Goal: Complete application form

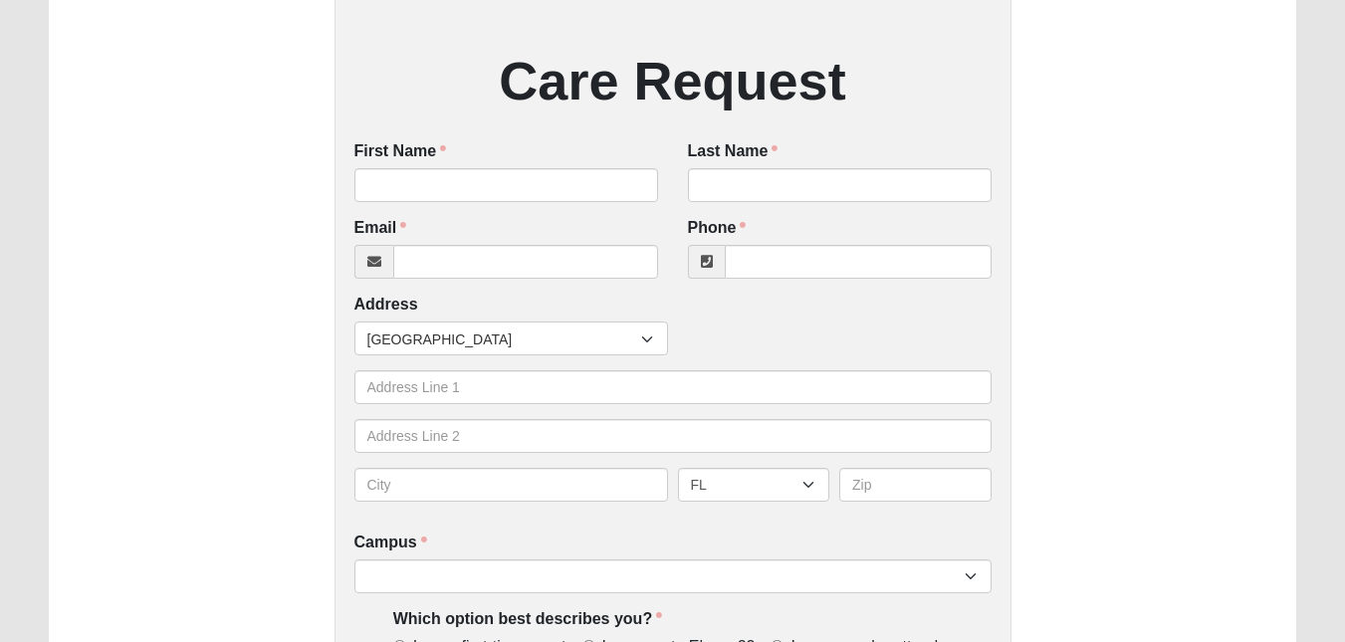
scroll to position [331, 0]
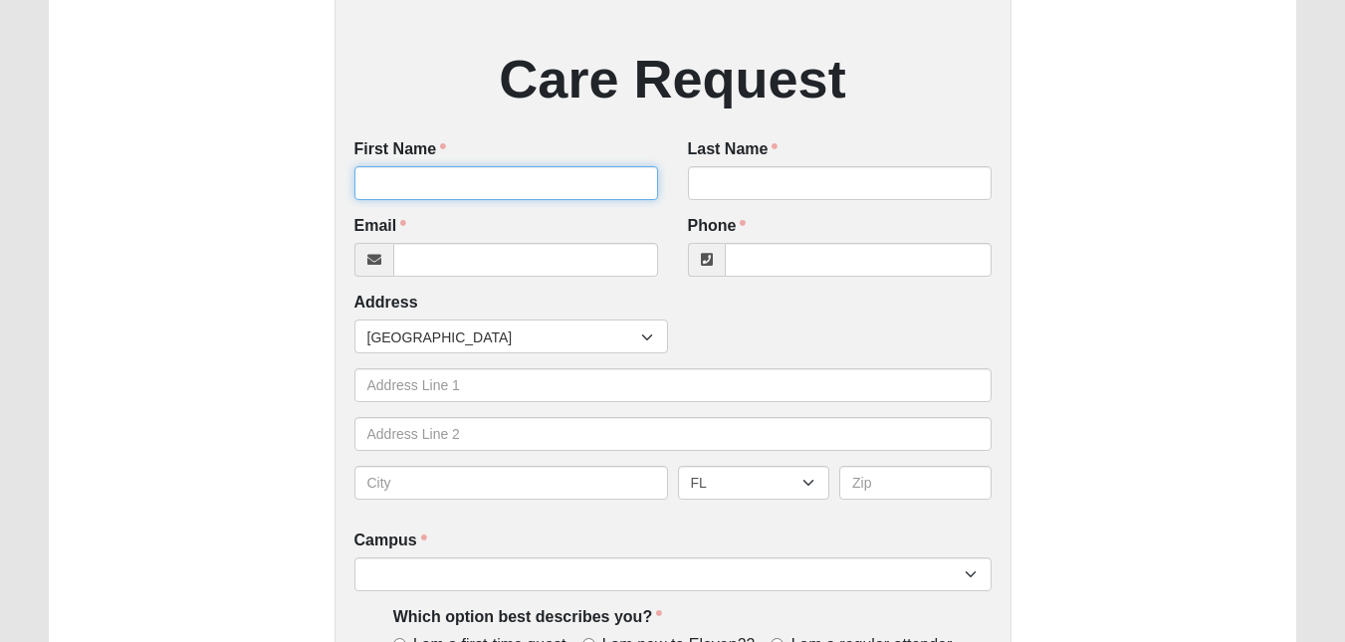
click at [450, 181] on input "First Name" at bounding box center [506, 183] width 304 height 34
type input "[PERSON_NAME]"
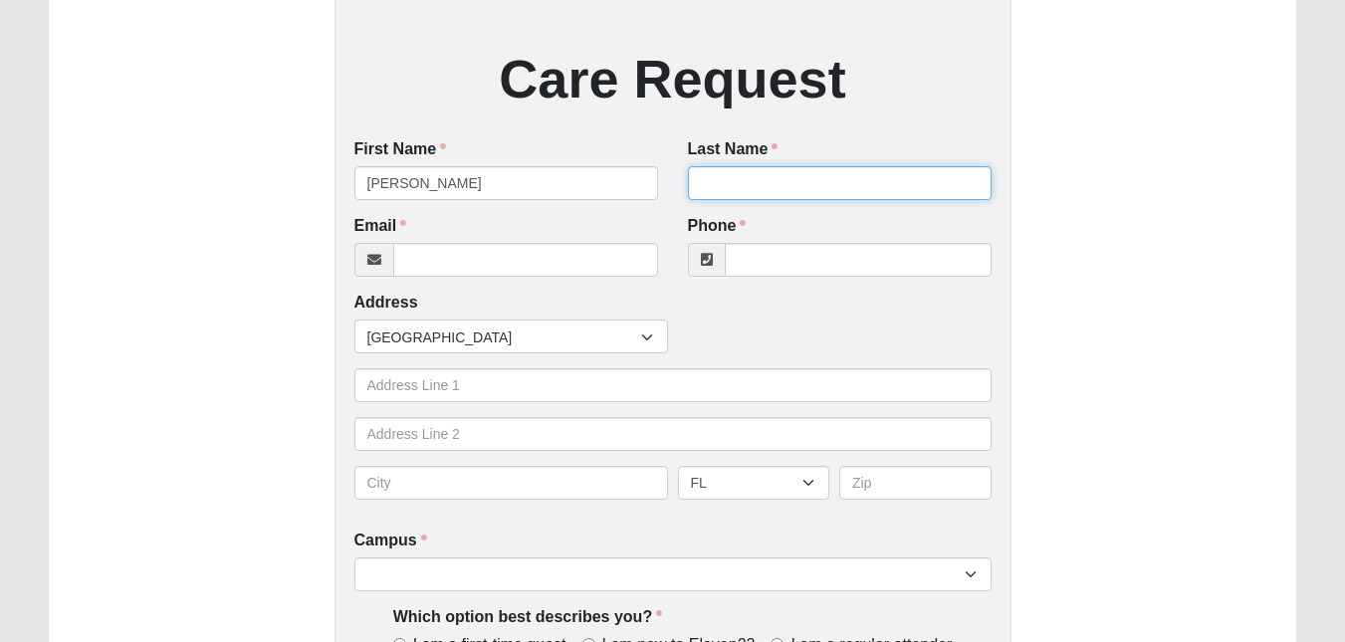
type input "[PERSON_NAME]"
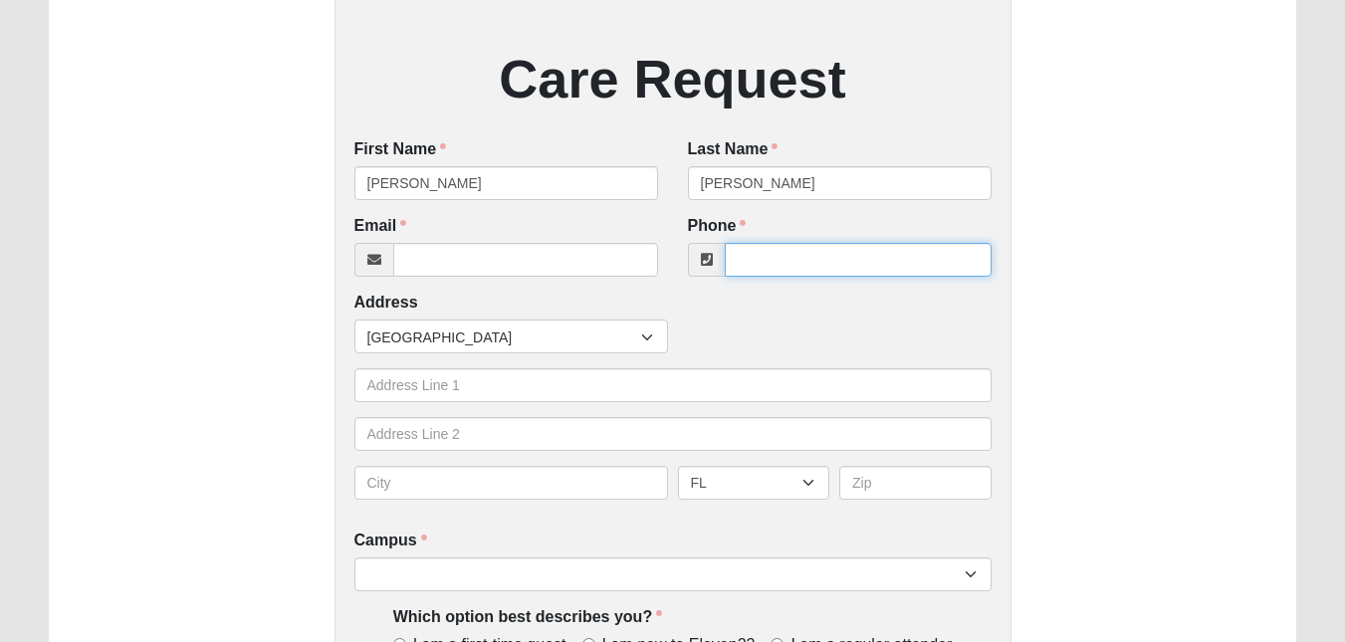
type input "9563589082"
type input "[STREET_ADDRESS]"
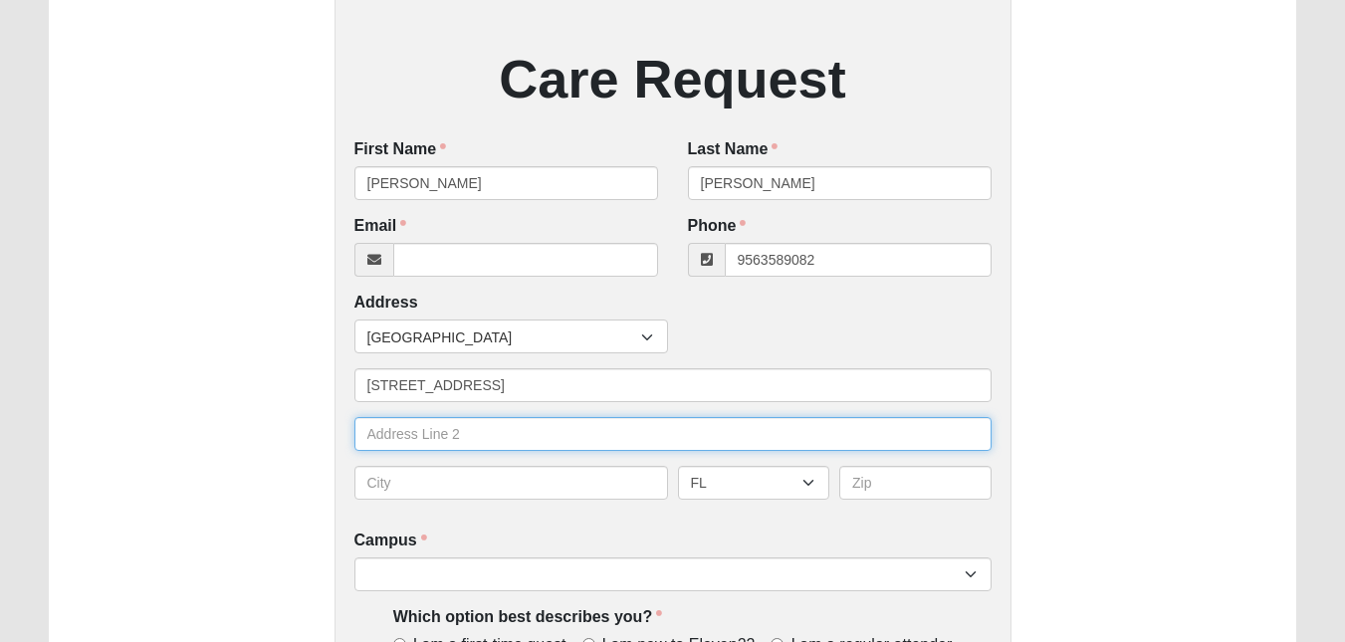
type input "[STREET_ADDRESS]"
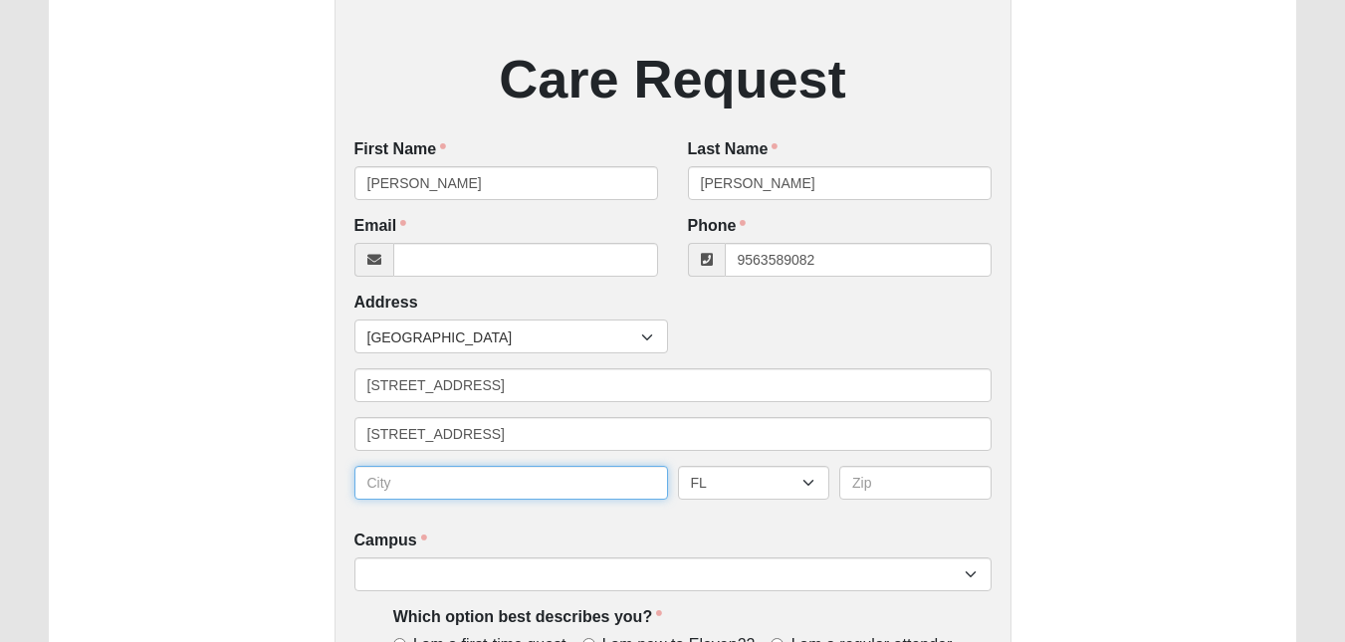
type input "McAllen"
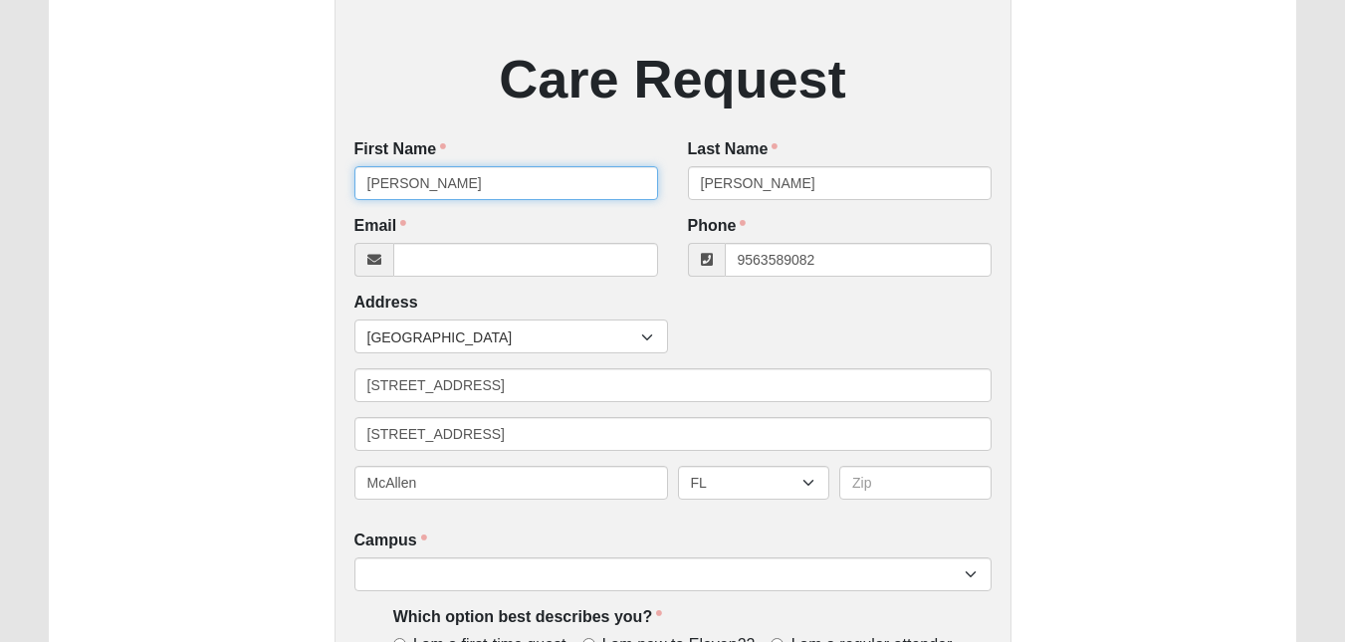
type input "[PHONE_NUMBER]"
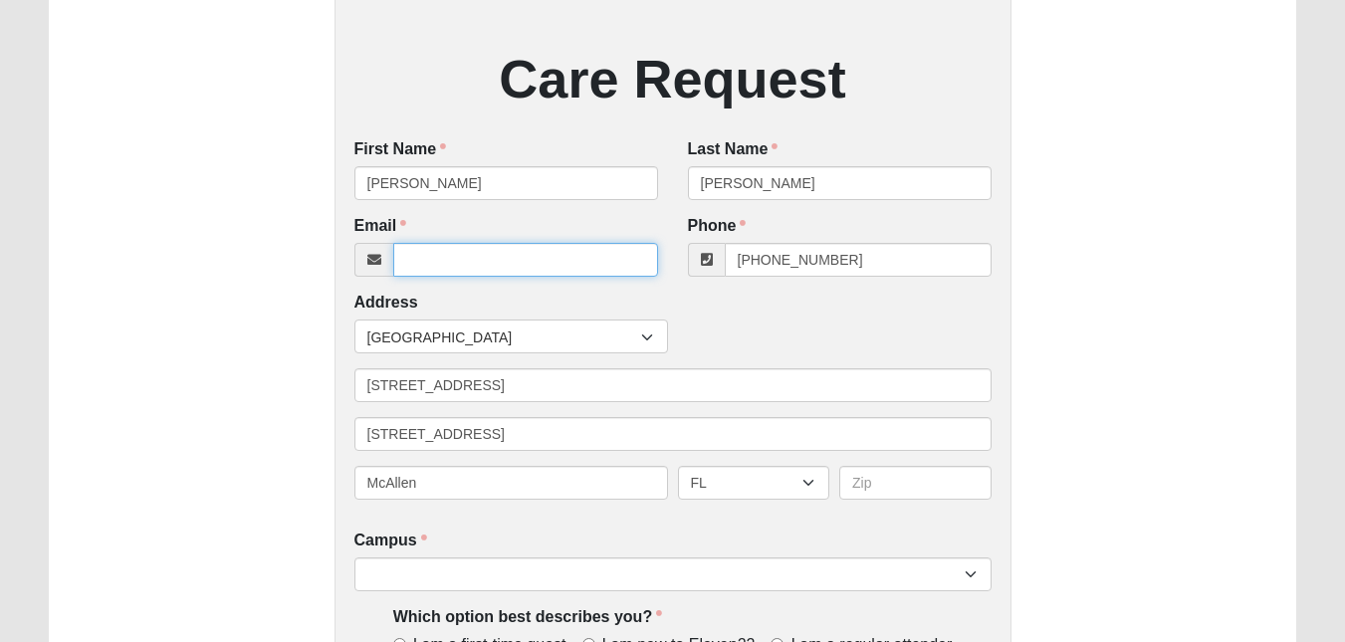
click at [453, 263] on input "Email" at bounding box center [525, 260] width 265 height 34
type input "[EMAIL_ADDRESS][DOMAIN_NAME]"
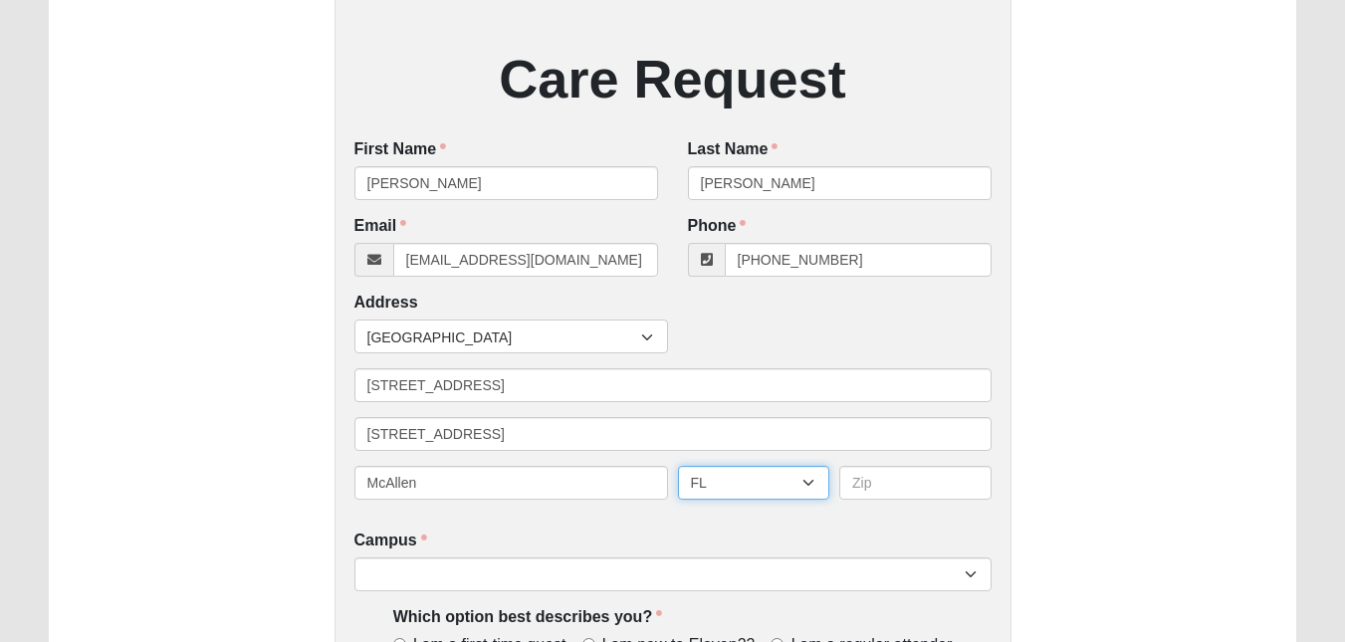
select select "[GEOGRAPHIC_DATA]"
type input "78501"
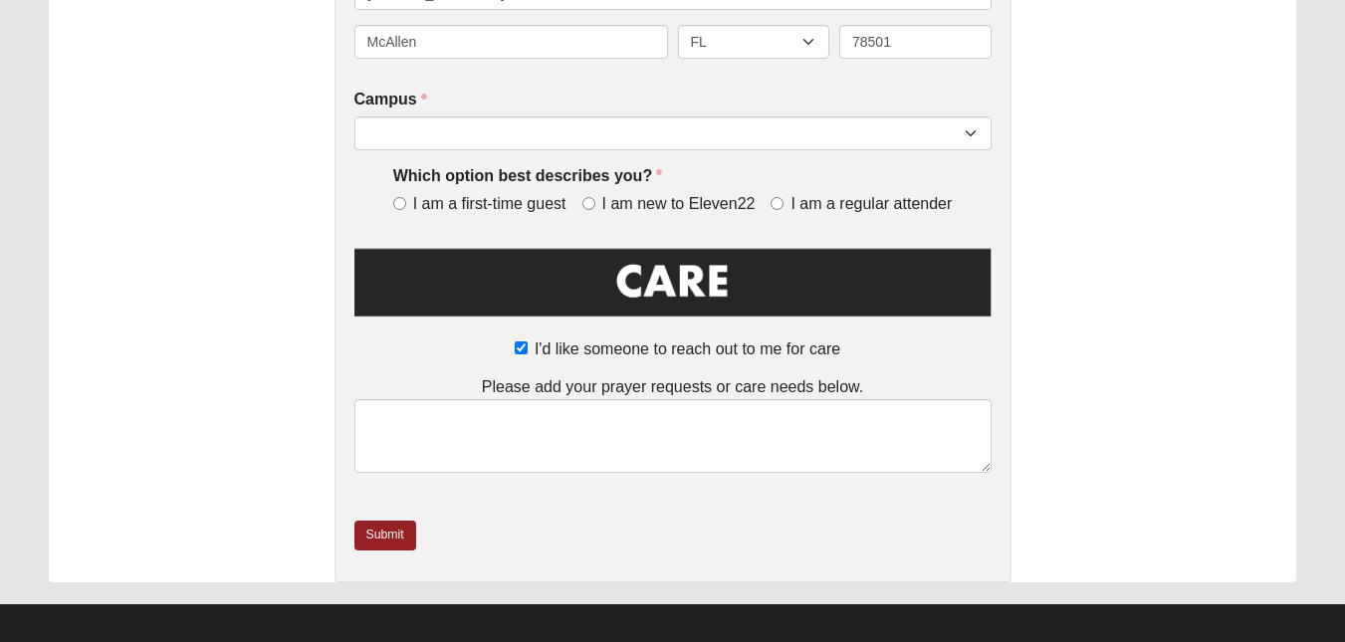
scroll to position [775, 0]
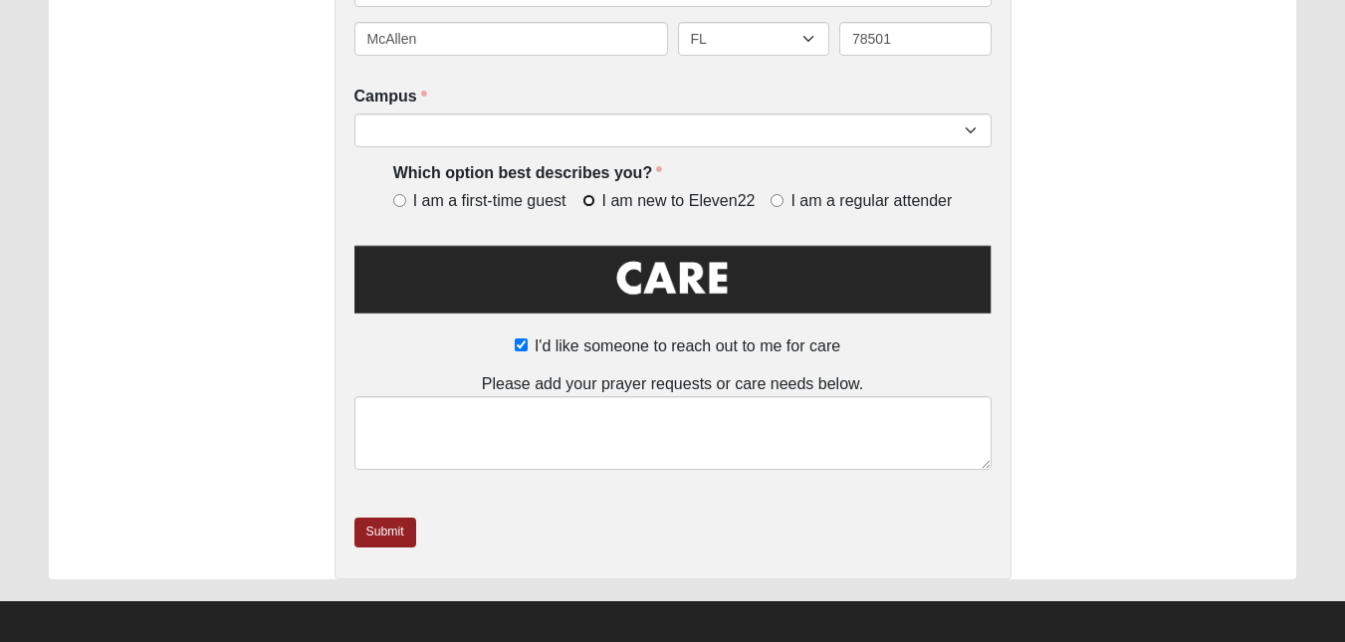
click at [592, 197] on input "I am new to Eleven22" at bounding box center [588, 200] width 13 height 13
radio input "true"
click at [402, 205] on input "I am a first-time guest" at bounding box center [399, 200] width 13 height 13
radio input "true"
click at [586, 206] on input "I am new to Eleven22" at bounding box center [588, 200] width 13 height 13
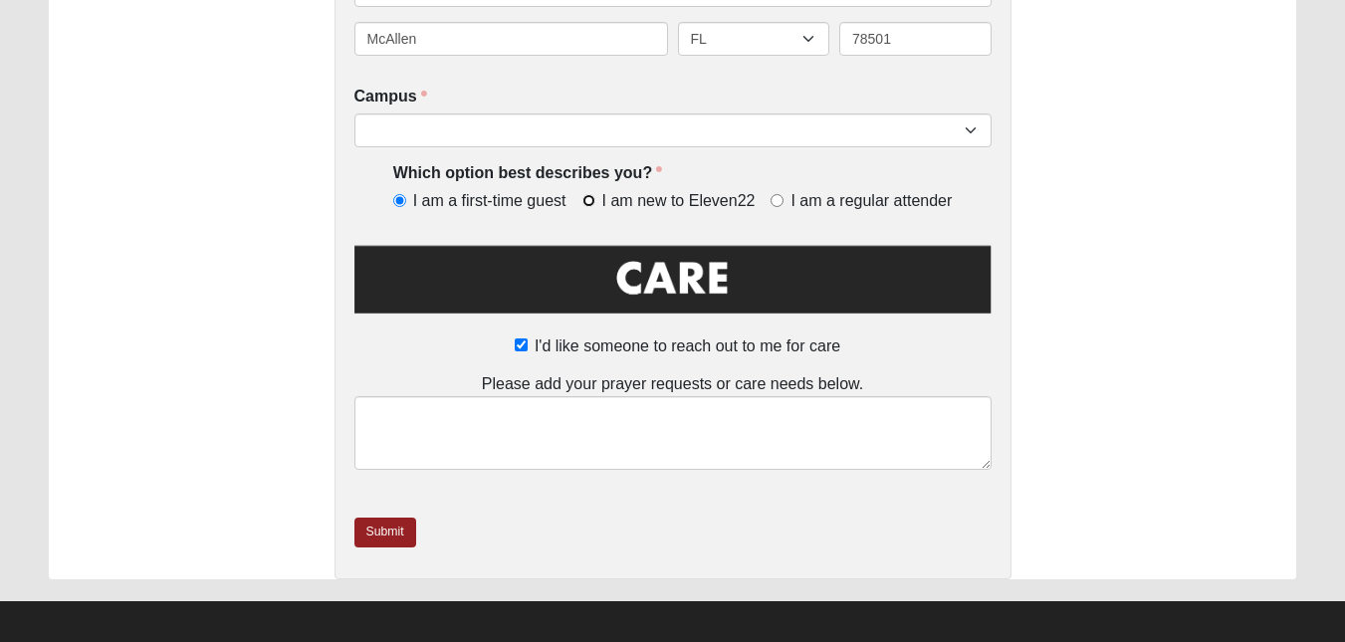
radio input "true"
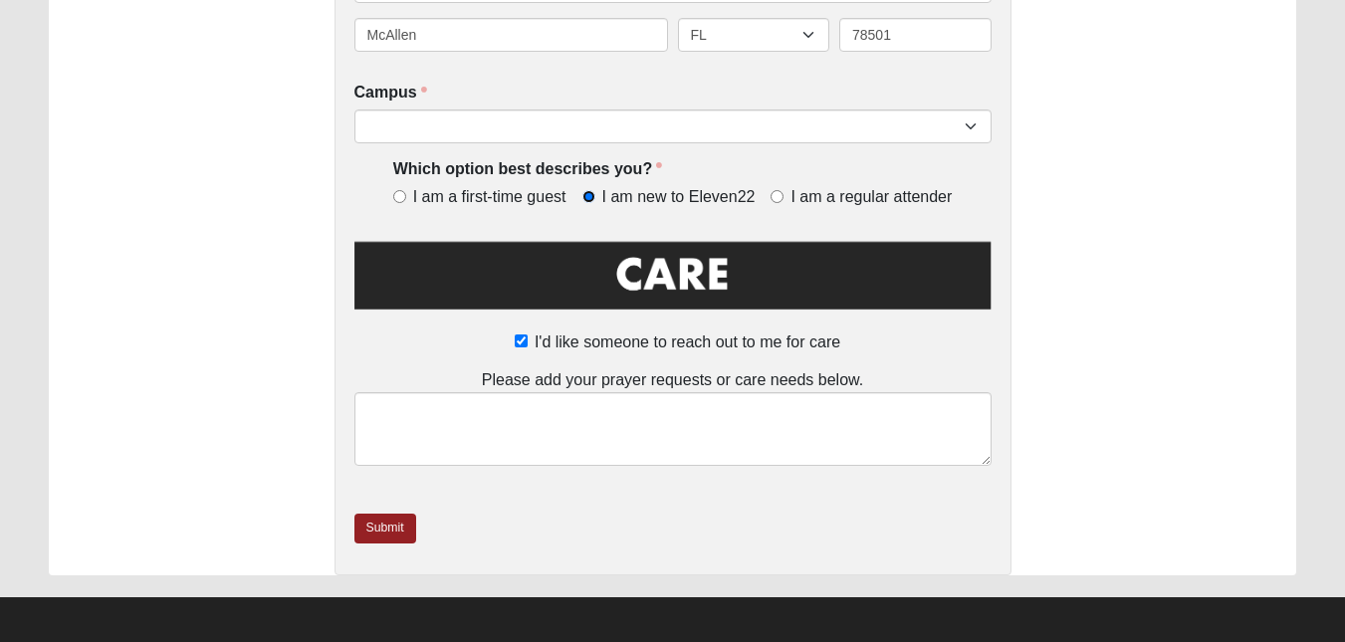
scroll to position [786, 0]
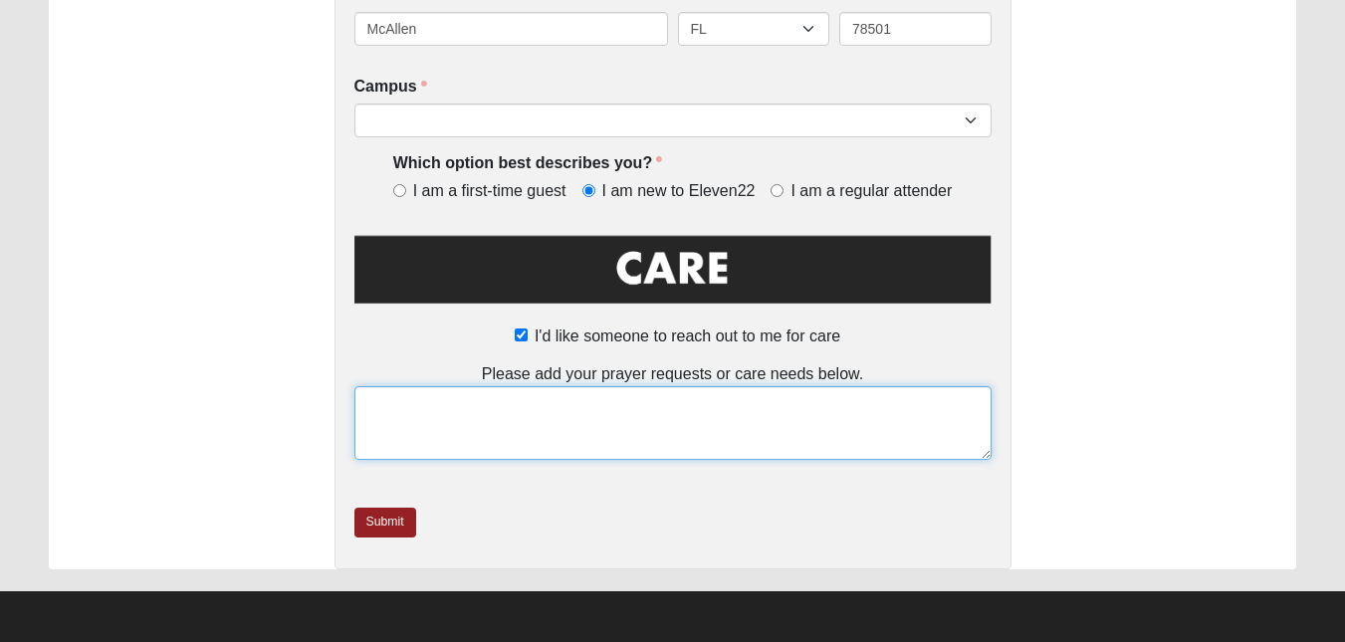
click at [636, 410] on textarea at bounding box center [672, 423] width 637 height 74
click at [498, 407] on textarea "I'm a new widower" at bounding box center [672, 423] width 637 height 74
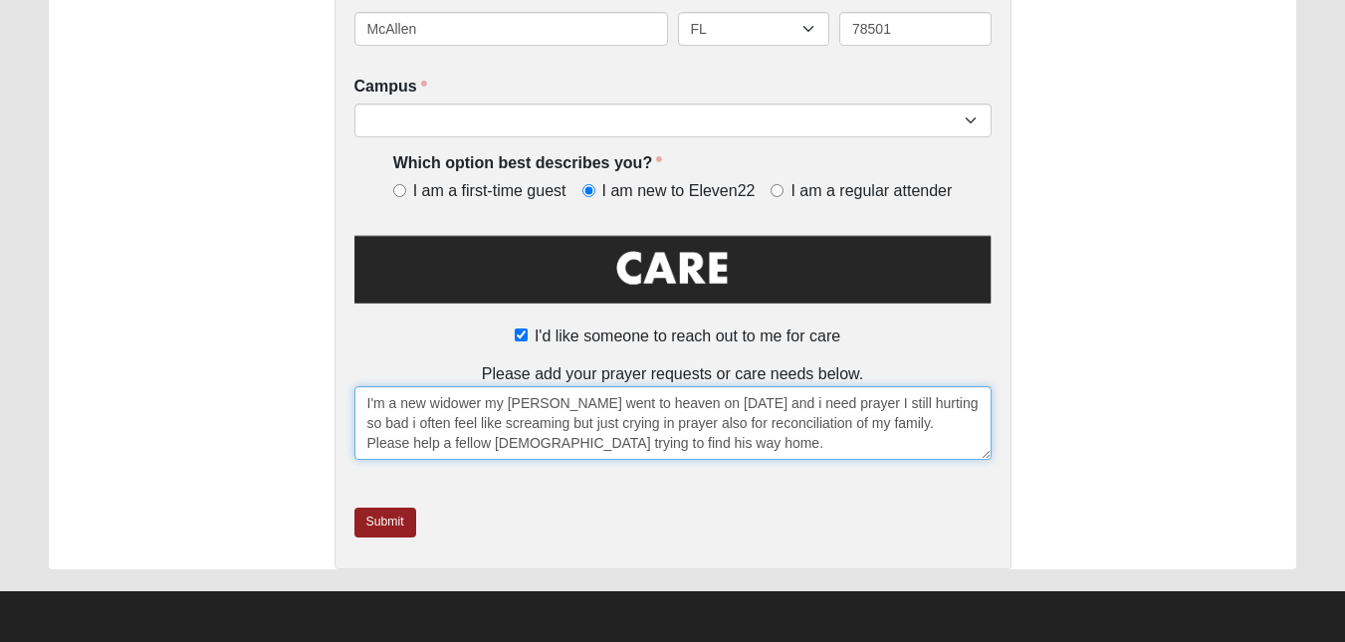
type textarea "I'm a new widower my [PERSON_NAME] went to heaven on [DATE] and i need prayer I…"
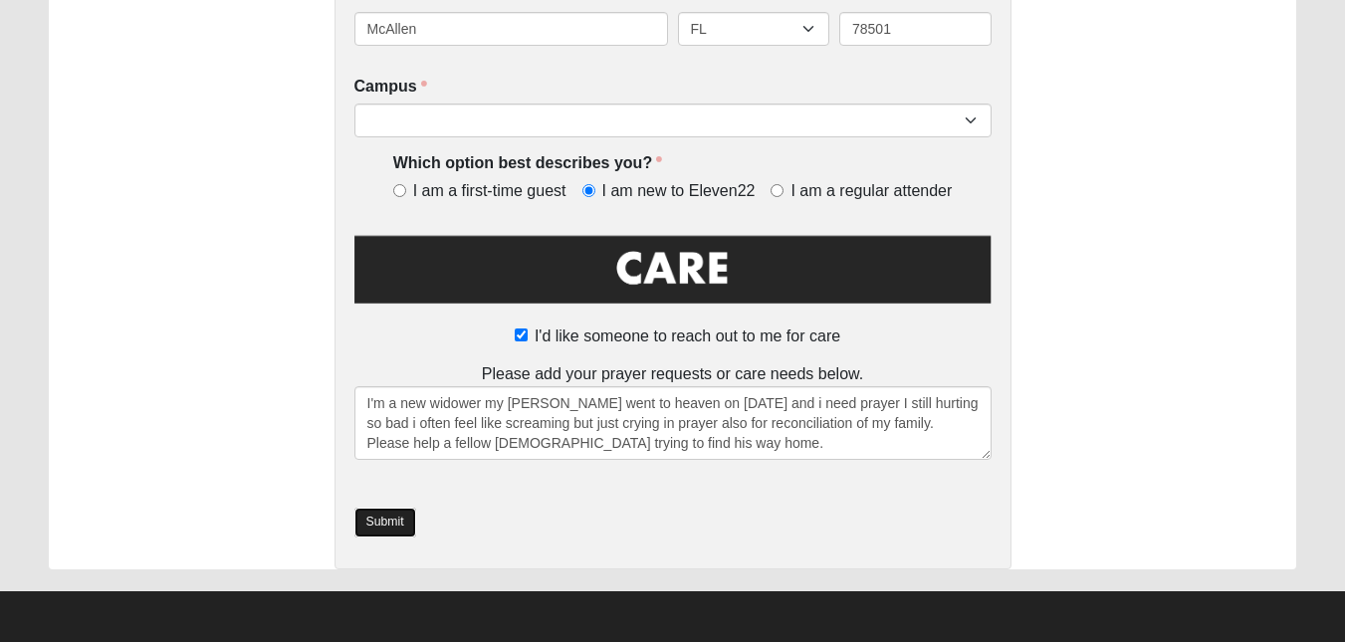
click at [390, 520] on link "Submit" at bounding box center [385, 522] width 62 height 29
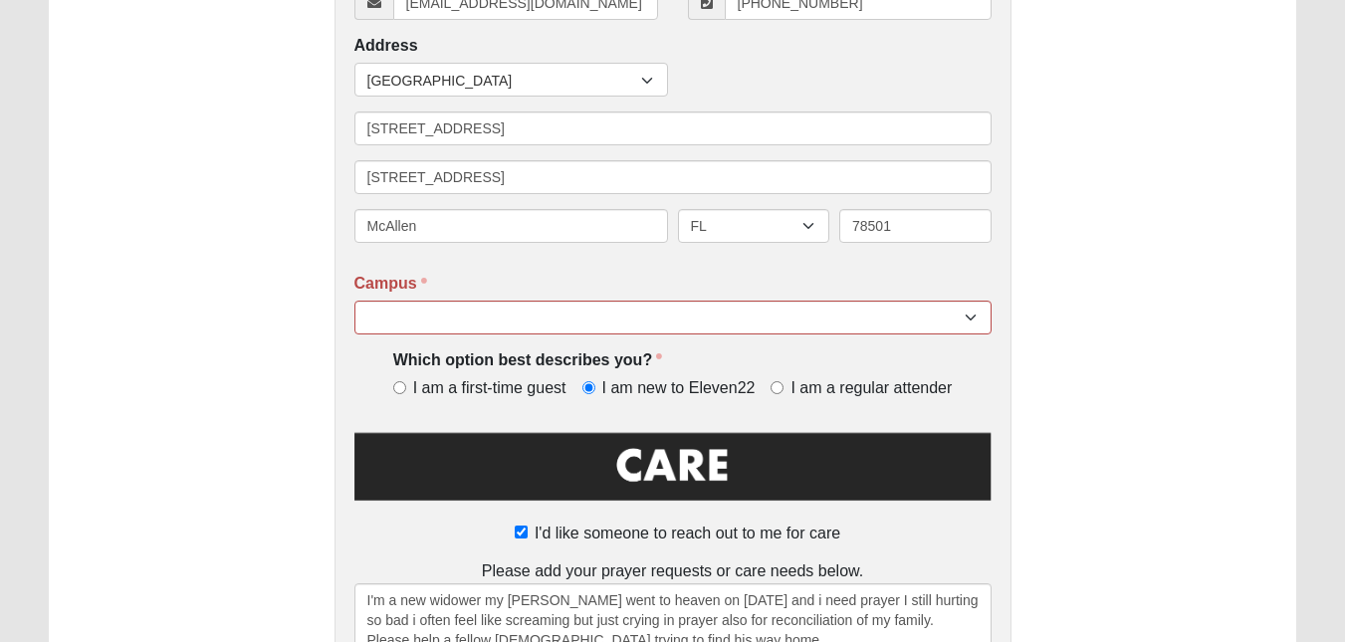
scroll to position [696, 0]
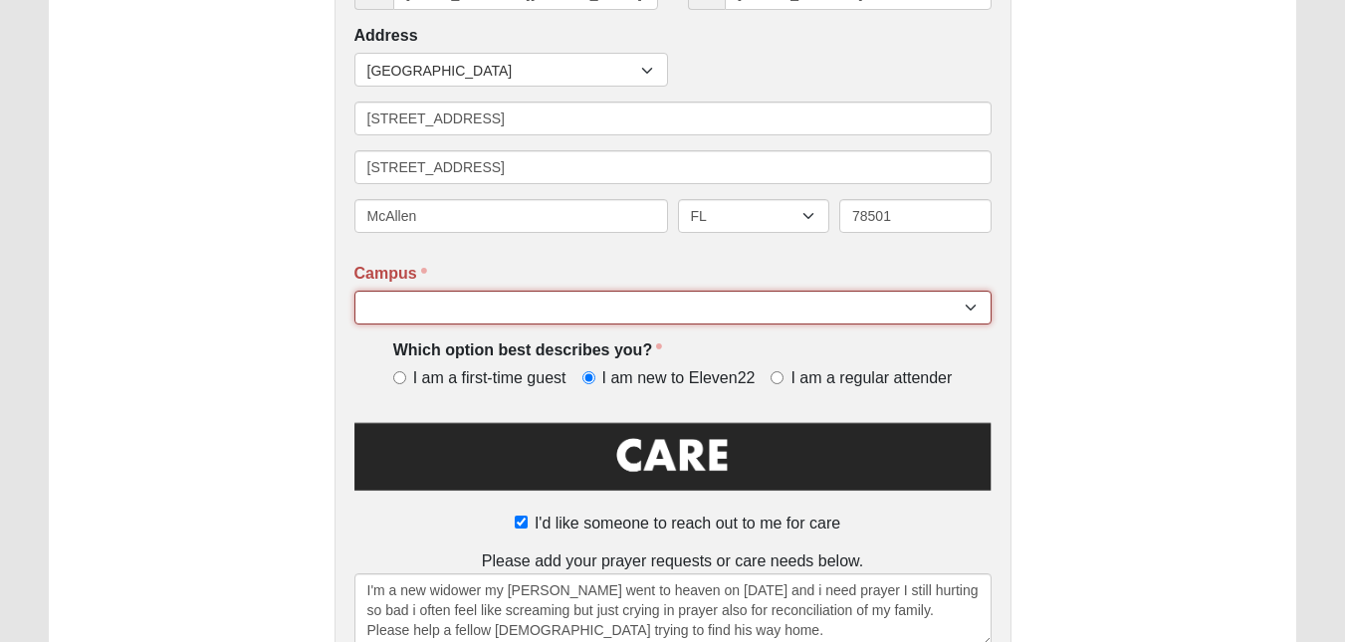
click at [968, 319] on select "Arlington Baymeadows Eleven22 Online [PERSON_NAME][GEOGRAPHIC_DATA] Jesup [GEOG…" at bounding box center [672, 308] width 637 height 34
select select "21"
click at [354, 292] on select "Arlington Baymeadows Eleven22 Online [PERSON_NAME][GEOGRAPHIC_DATA] Jesup [GEOG…" at bounding box center [672, 308] width 637 height 34
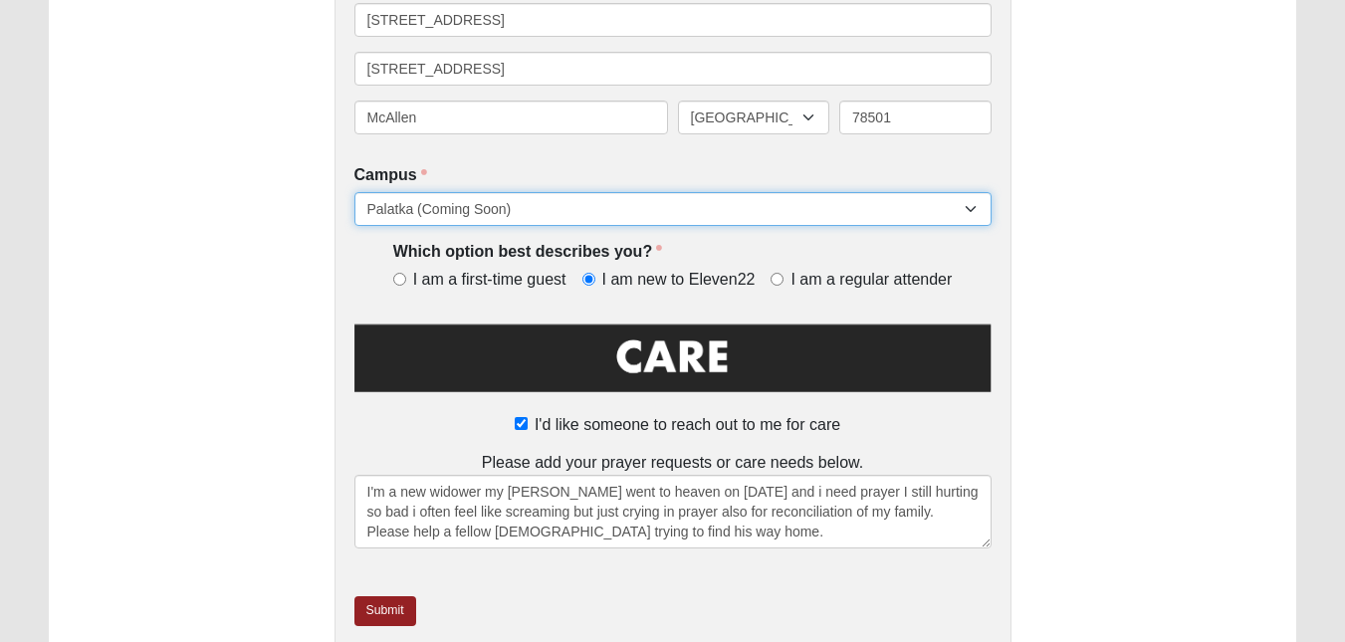
click at [970, 211] on select "Arlington Baymeadows Eleven22 Online [PERSON_NAME][GEOGRAPHIC_DATA] Jesup [GEOG…" at bounding box center [672, 209] width 637 height 34
select select "10"
click at [354, 193] on select "Arlington Baymeadows Eleven22 Online [PERSON_NAME][GEOGRAPHIC_DATA] Jesup [GEOG…" at bounding box center [672, 209] width 637 height 34
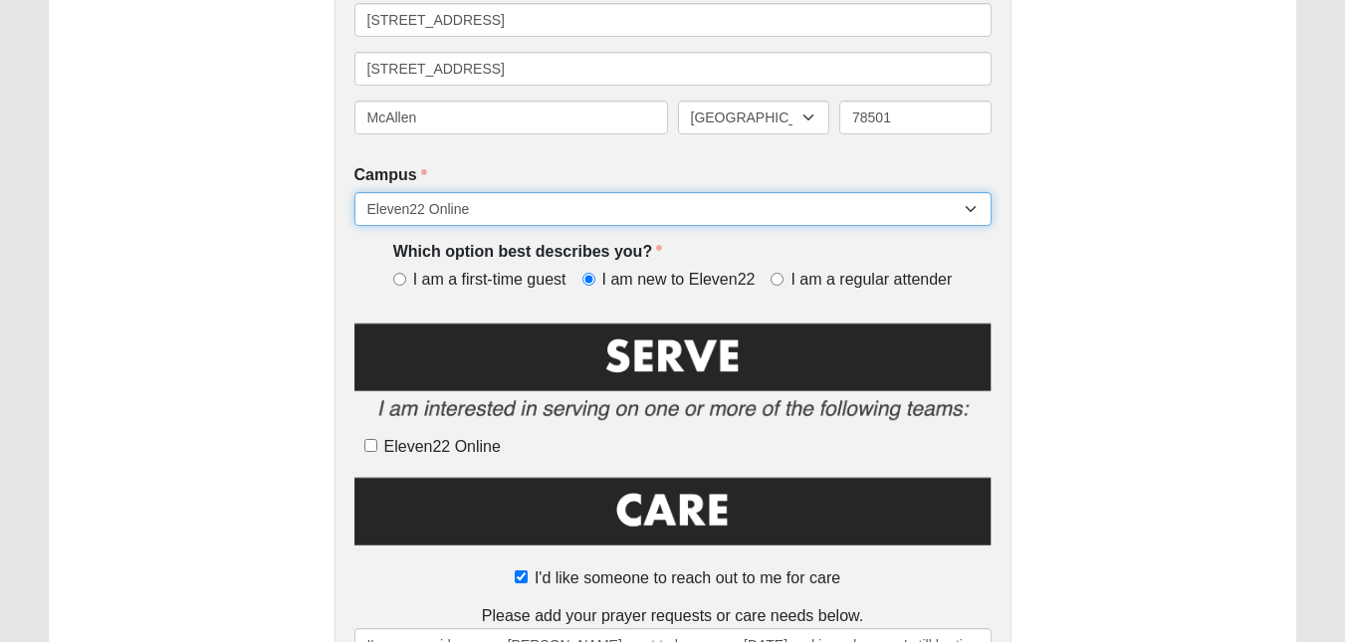
click at [963, 204] on select "Arlington Baymeadows Eleven22 Online [PERSON_NAME][GEOGRAPHIC_DATA] Jesup [GEOG…" at bounding box center [672, 209] width 637 height 34
select select "14"
click at [354, 193] on select "Arlington Baymeadows Eleven22 Online [PERSON_NAME][GEOGRAPHIC_DATA] Jesup [GEOG…" at bounding box center [672, 209] width 637 height 34
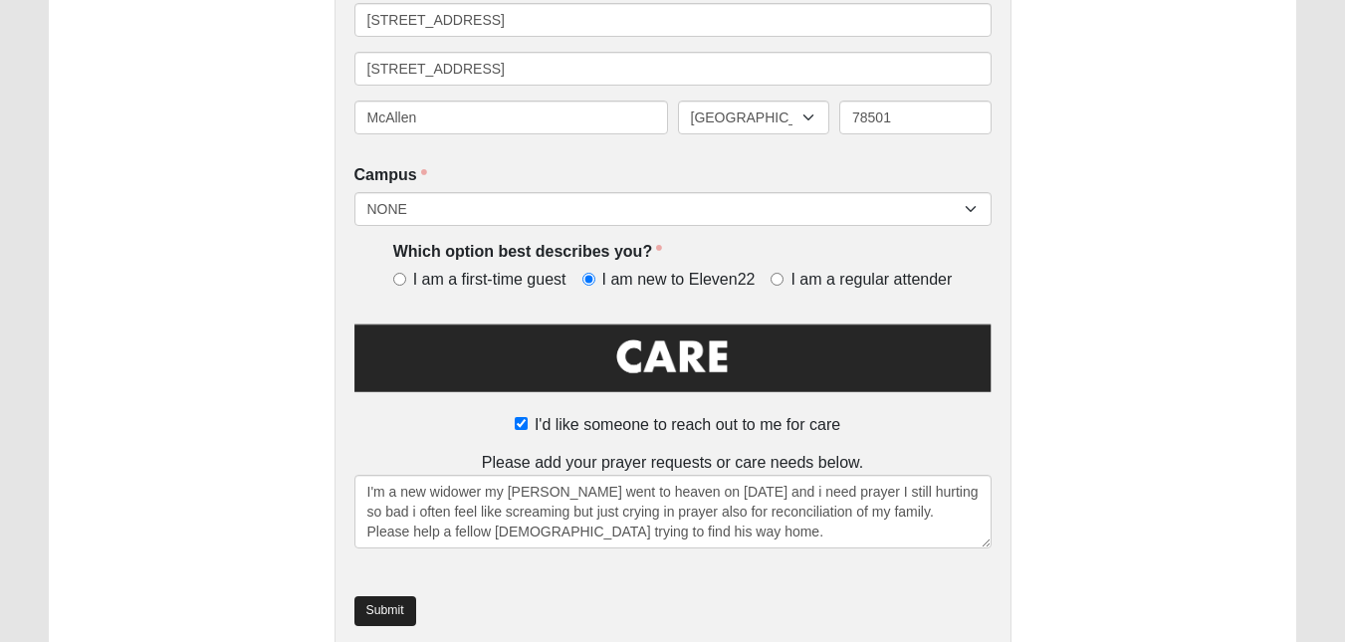
click at [390, 600] on link "Submit" at bounding box center [385, 610] width 62 height 29
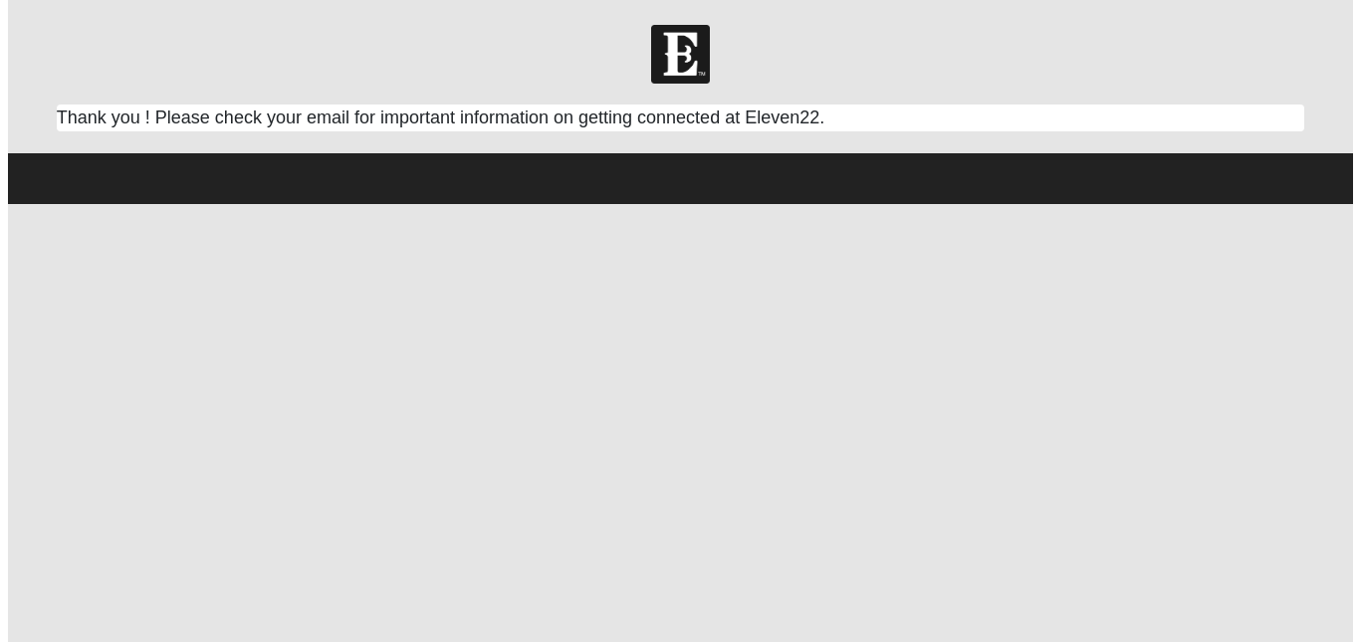
scroll to position [0, 0]
